Goal: Information Seeking & Learning: Learn about a topic

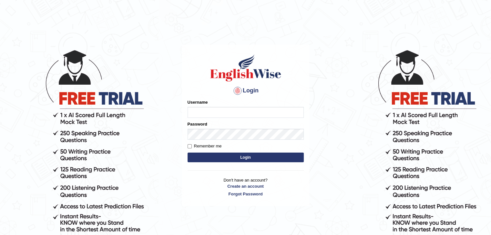
type input "shikharastogi11091998"
click at [224, 158] on button "Login" at bounding box center [245, 158] width 116 height 10
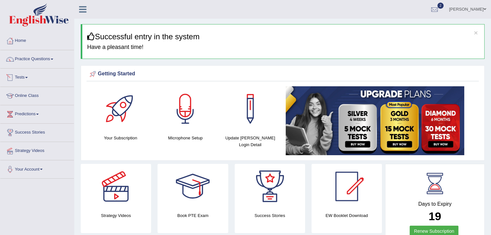
click at [28, 75] on link "Tests" at bounding box center [37, 77] width 74 height 16
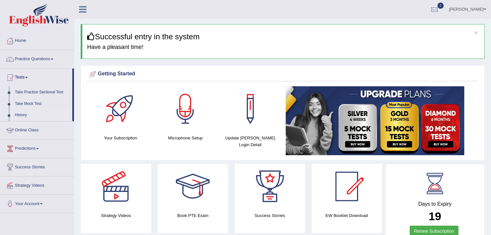
click at [21, 114] on link "History" at bounding box center [42, 116] width 60 height 12
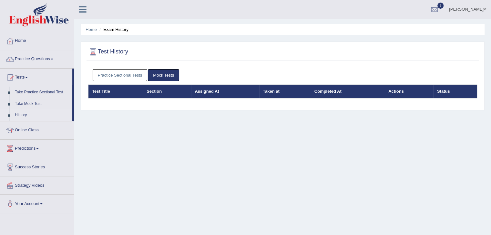
click at [131, 74] on link "Practice Sectional Tests" at bounding box center [120, 75] width 55 height 12
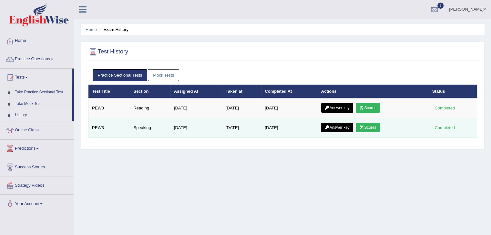
click at [369, 124] on link "Scores" at bounding box center [367, 128] width 24 height 10
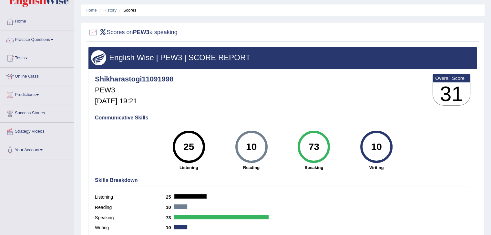
scroll to position [18, 0]
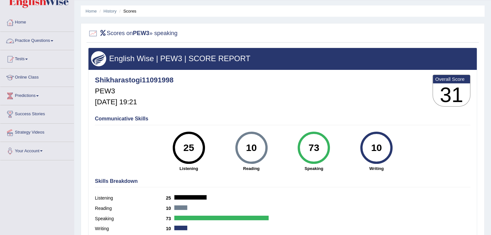
click at [32, 40] on link "Practice Questions" at bounding box center [37, 40] width 74 height 16
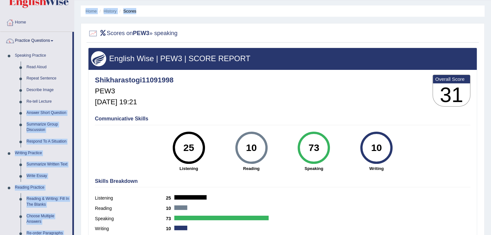
drag, startPoint x: 73, startPoint y: 105, endPoint x: 76, endPoint y: 89, distance: 16.8
click at [76, 89] on div "Toggle navigation Home Practice Questions Speaking Practice Read Aloud Repeat S…" at bounding box center [245, 149] width 491 height 335
click at [76, 89] on div "Home History Scores Scores on PEW3 » speaking English Wise | PEW3 | SCORE REPOR…" at bounding box center [282, 143] width 416 height 323
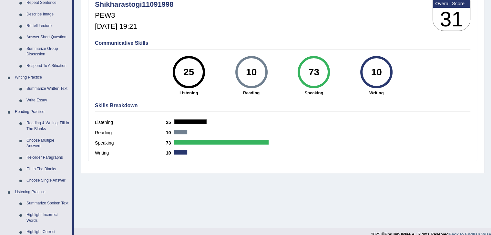
scroll to position [95, 0]
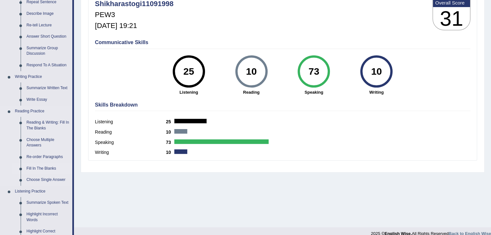
click at [45, 165] on link "Fill In The Blanks" at bounding box center [48, 169] width 49 height 12
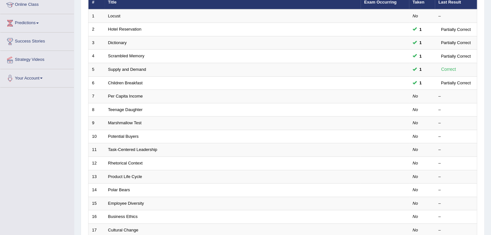
scroll to position [93, 0]
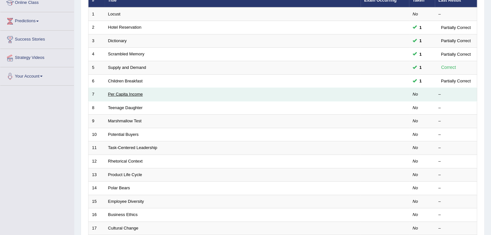
click at [128, 92] on link "Per Capita Income" at bounding box center [125, 94] width 35 height 5
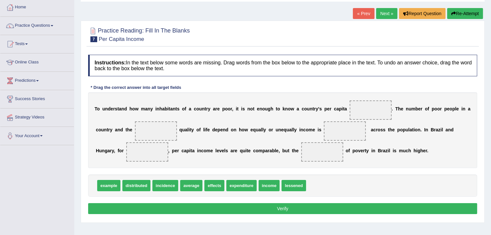
scroll to position [34, 0]
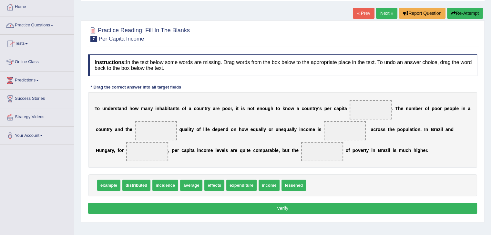
click at [37, 26] on link "Practice Questions" at bounding box center [37, 24] width 74 height 16
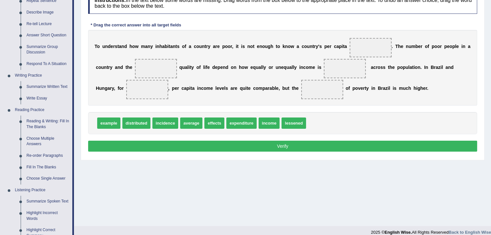
scroll to position [60, 0]
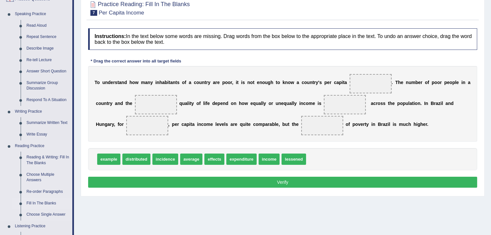
click at [44, 204] on link "Fill In The Blanks" at bounding box center [48, 204] width 49 height 12
click at [44, 204] on ul "Home Practice Questions Speaking Practice Read Aloud Repeat Sentence Describe I…" at bounding box center [37, 218] width 74 height 492
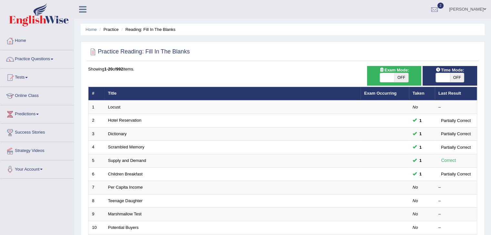
click at [459, 78] on span "OFF" at bounding box center [457, 77] width 14 height 9
checkbox input "true"
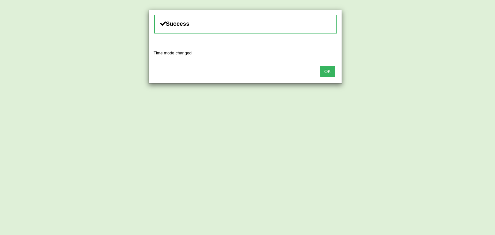
click at [329, 70] on button "OK" at bounding box center [327, 71] width 15 height 11
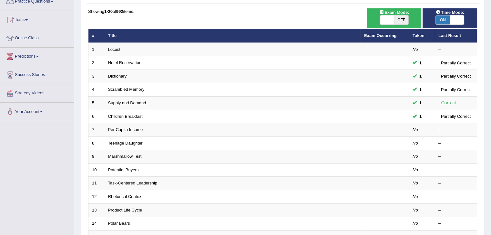
scroll to position [58, 0]
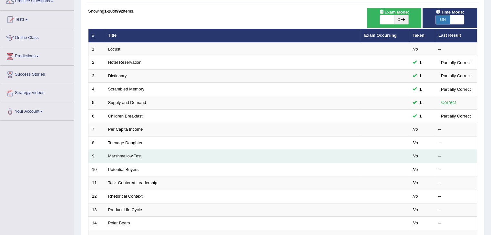
click at [126, 155] on link "Marshmallow Test" at bounding box center [125, 156] width 34 height 5
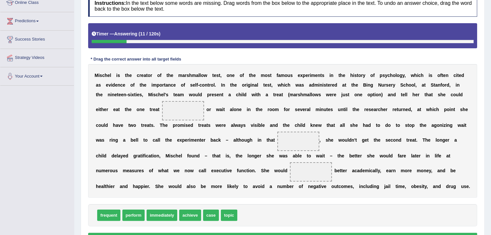
scroll to position [94, 0]
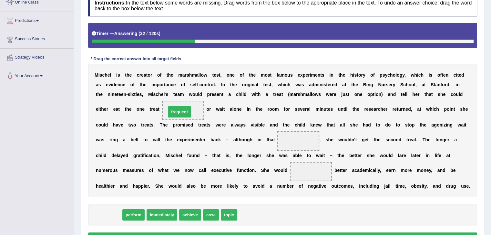
drag, startPoint x: 114, startPoint y: 214, endPoint x: 184, endPoint y: 108, distance: 127.7
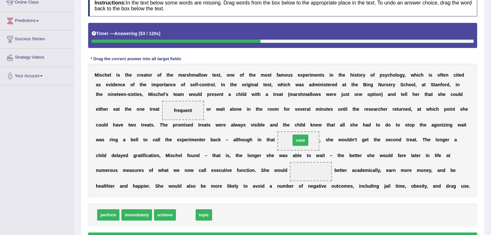
drag, startPoint x: 181, startPoint y: 217, endPoint x: 295, endPoint y: 142, distance: 136.8
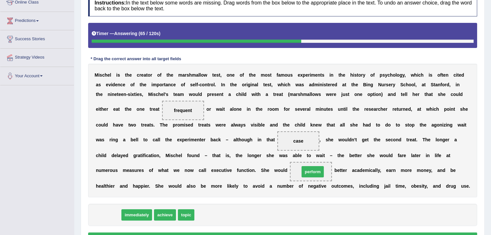
drag, startPoint x: 113, startPoint y: 214, endPoint x: 323, endPoint y: 172, distance: 213.6
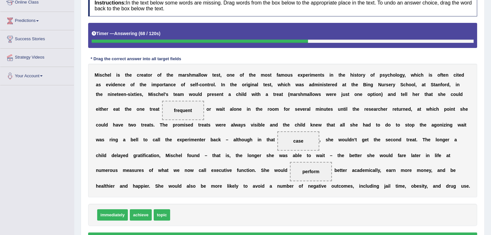
scroll to position [131, 0]
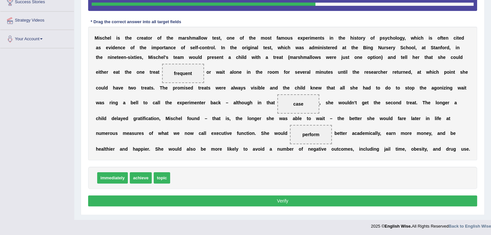
click at [337, 204] on button "Verify" at bounding box center [282, 201] width 389 height 11
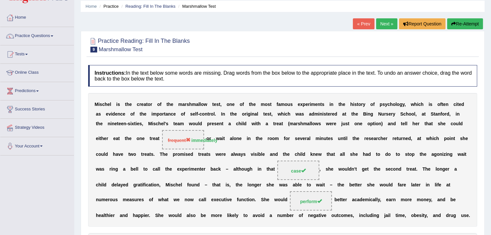
scroll to position [13, 0]
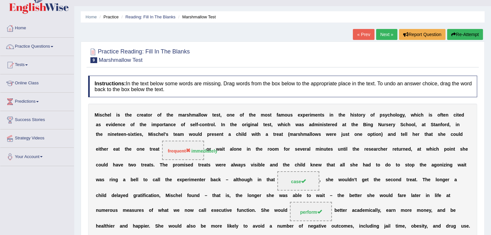
click at [379, 34] on link "Next »" at bounding box center [386, 34] width 21 height 11
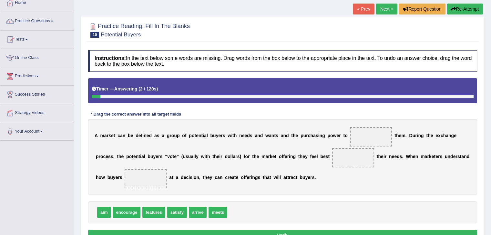
scroll to position [42, 0]
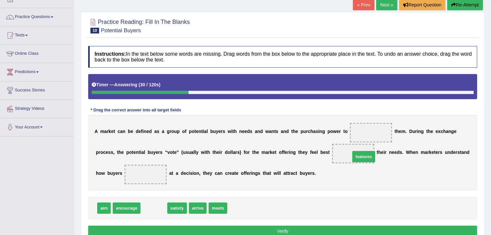
drag, startPoint x: 154, startPoint y: 210, endPoint x: 364, endPoint y: 158, distance: 215.9
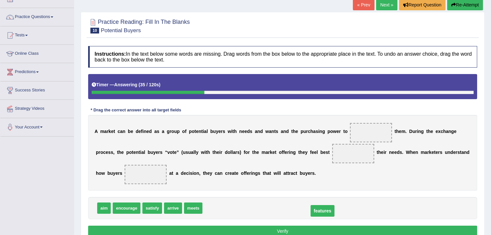
drag, startPoint x: 356, startPoint y: 152, endPoint x: 323, endPoint y: 211, distance: 67.6
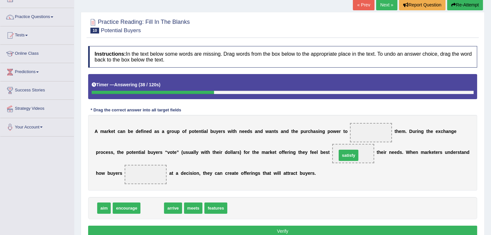
drag, startPoint x: 152, startPoint y: 210, endPoint x: 353, endPoint y: 157, distance: 207.8
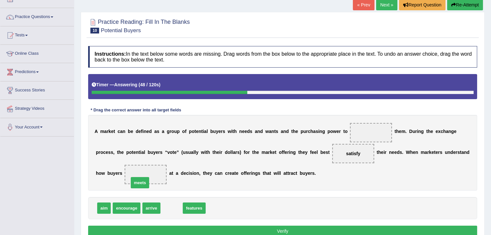
drag, startPoint x: 171, startPoint y: 208, endPoint x: 139, endPoint y: 182, distance: 41.0
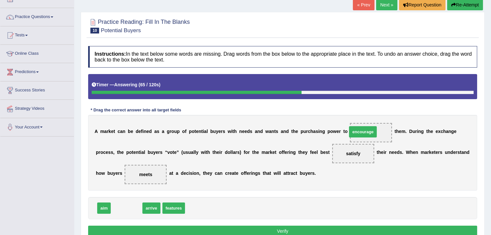
drag, startPoint x: 124, startPoint y: 206, endPoint x: 360, endPoint y: 130, distance: 248.1
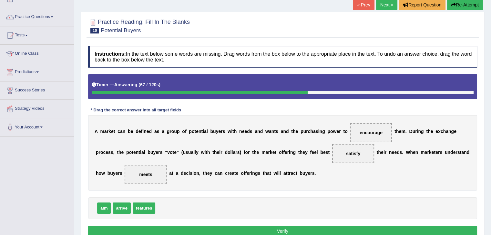
click at [355, 230] on button "Verify" at bounding box center [282, 231] width 389 height 11
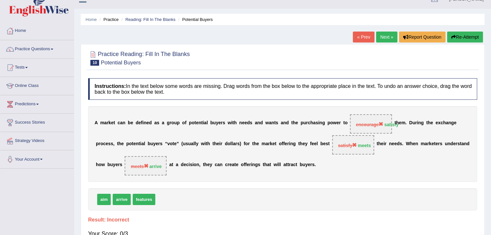
scroll to position [0, 0]
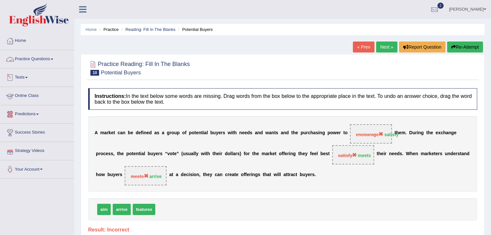
click at [40, 57] on link "Practice Questions" at bounding box center [37, 58] width 74 height 16
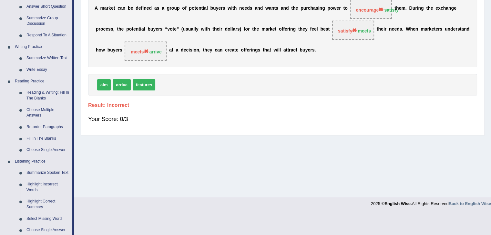
scroll to position [128, 0]
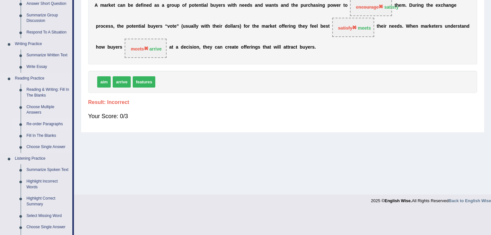
click at [51, 125] on link "Re-order Paragraphs" at bounding box center [48, 125] width 49 height 12
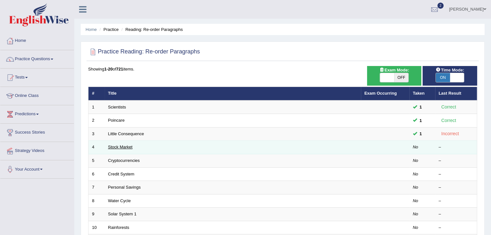
click at [122, 146] on link "Stock Market" at bounding box center [120, 147] width 25 height 5
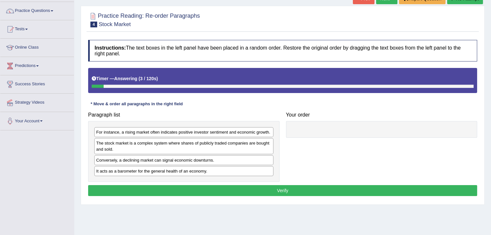
scroll to position [53, 0]
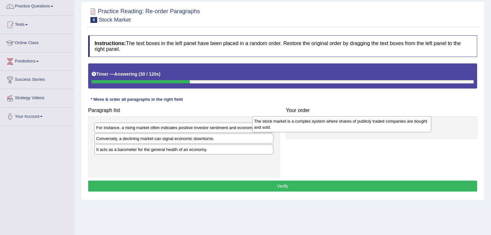
drag, startPoint x: 187, startPoint y: 141, endPoint x: 345, endPoint y: 124, distance: 159.0
click at [345, 124] on div "The stock market is a complex system where shares of publicly traded companies …" at bounding box center [341, 124] width 179 height 16
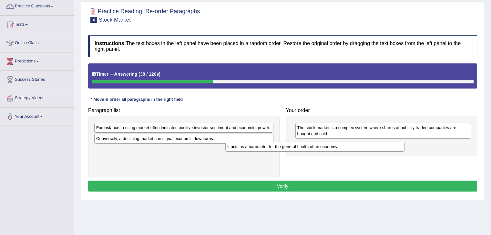
drag, startPoint x: 165, startPoint y: 149, endPoint x: 312, endPoint y: 143, distance: 146.6
click at [312, 143] on div "It acts as a barometer for the general health of an economy." at bounding box center [314, 147] width 179 height 10
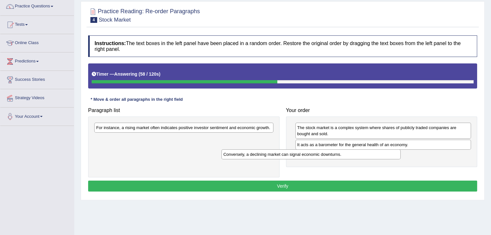
drag, startPoint x: 226, startPoint y: 140, endPoint x: 353, endPoint y: 156, distance: 128.1
click at [353, 156] on div "Conversely, a declining market can signal economic downturns." at bounding box center [310, 155] width 179 height 10
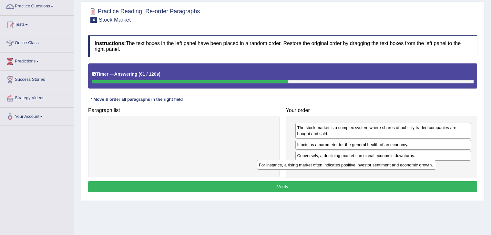
drag, startPoint x: 216, startPoint y: 128, endPoint x: 379, endPoint y: 166, distance: 167.6
click at [379, 166] on div "For instance, a rising market often indicates positive investor sentiment and e…" at bounding box center [346, 165] width 179 height 10
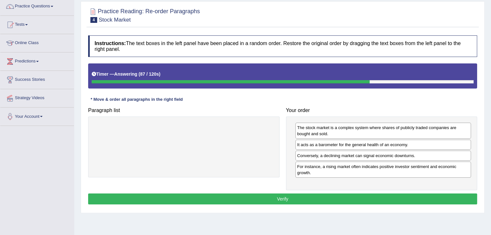
click at [283, 197] on button "Verify" at bounding box center [282, 199] width 389 height 11
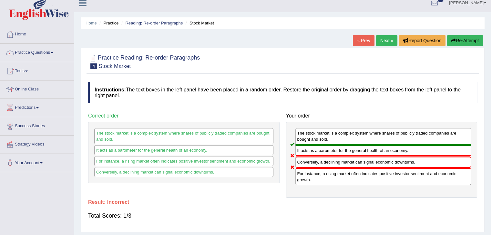
scroll to position [0, 0]
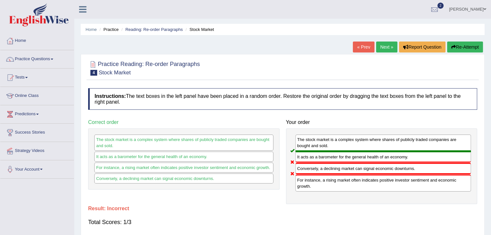
click at [384, 46] on link "Next »" at bounding box center [386, 47] width 21 height 11
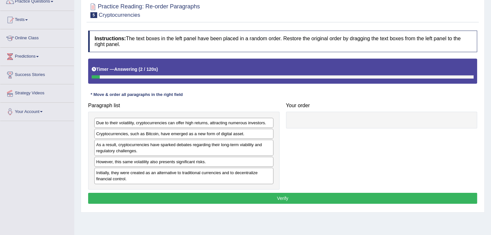
scroll to position [65, 0]
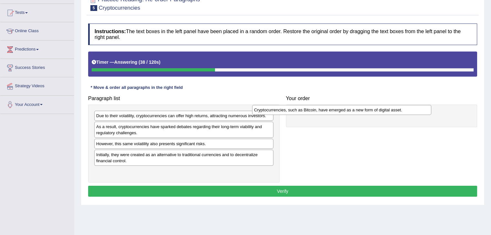
drag, startPoint x: 146, startPoint y: 126, endPoint x: 304, endPoint y: 110, distance: 158.2
click at [304, 110] on div "Cryptocurrencies, such as Bitcoin, have emerged as a new form of digital asset." at bounding box center [341, 110] width 179 height 10
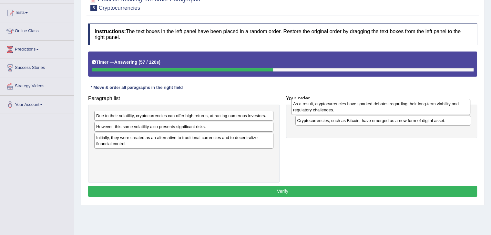
drag, startPoint x: 150, startPoint y: 132, endPoint x: 347, endPoint y: 109, distance: 198.1
click at [347, 109] on div "As a result, cryptocurrencies have sparked debates regarding their long-term vi…" at bounding box center [380, 107] width 179 height 16
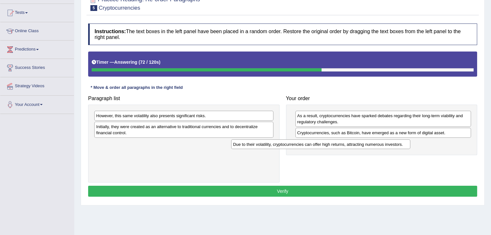
drag, startPoint x: 244, startPoint y: 115, endPoint x: 385, endPoint y: 144, distance: 144.3
click at [385, 144] on div "Due to their volatility, cryptocurrencies can offer high returns, attracting nu…" at bounding box center [320, 145] width 179 height 10
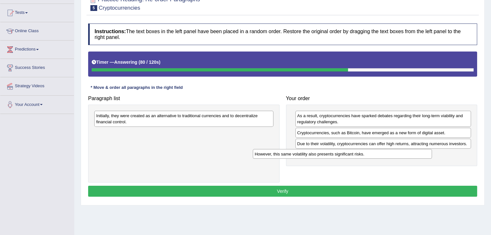
drag, startPoint x: 194, startPoint y: 116, endPoint x: 355, endPoint y: 154, distance: 165.3
click at [355, 154] on div "However, this same volatility also presents significant risks." at bounding box center [342, 154] width 179 height 10
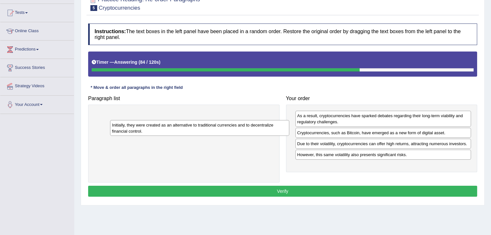
drag, startPoint x: 189, startPoint y: 115, endPoint x: 197, endPoint y: 122, distance: 10.3
click at [197, 122] on div "Initially, they were created as an alternative to traditional currencies and to…" at bounding box center [199, 128] width 179 height 16
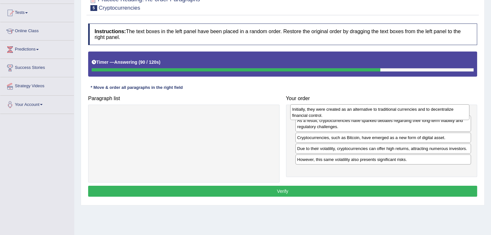
drag, startPoint x: 190, startPoint y: 119, endPoint x: 385, endPoint y: 113, distance: 195.6
click at [385, 113] on div "Initially, they were created as an alternative to traditional currencies and to…" at bounding box center [379, 112] width 179 height 16
